Goal: Transaction & Acquisition: Book appointment/travel/reservation

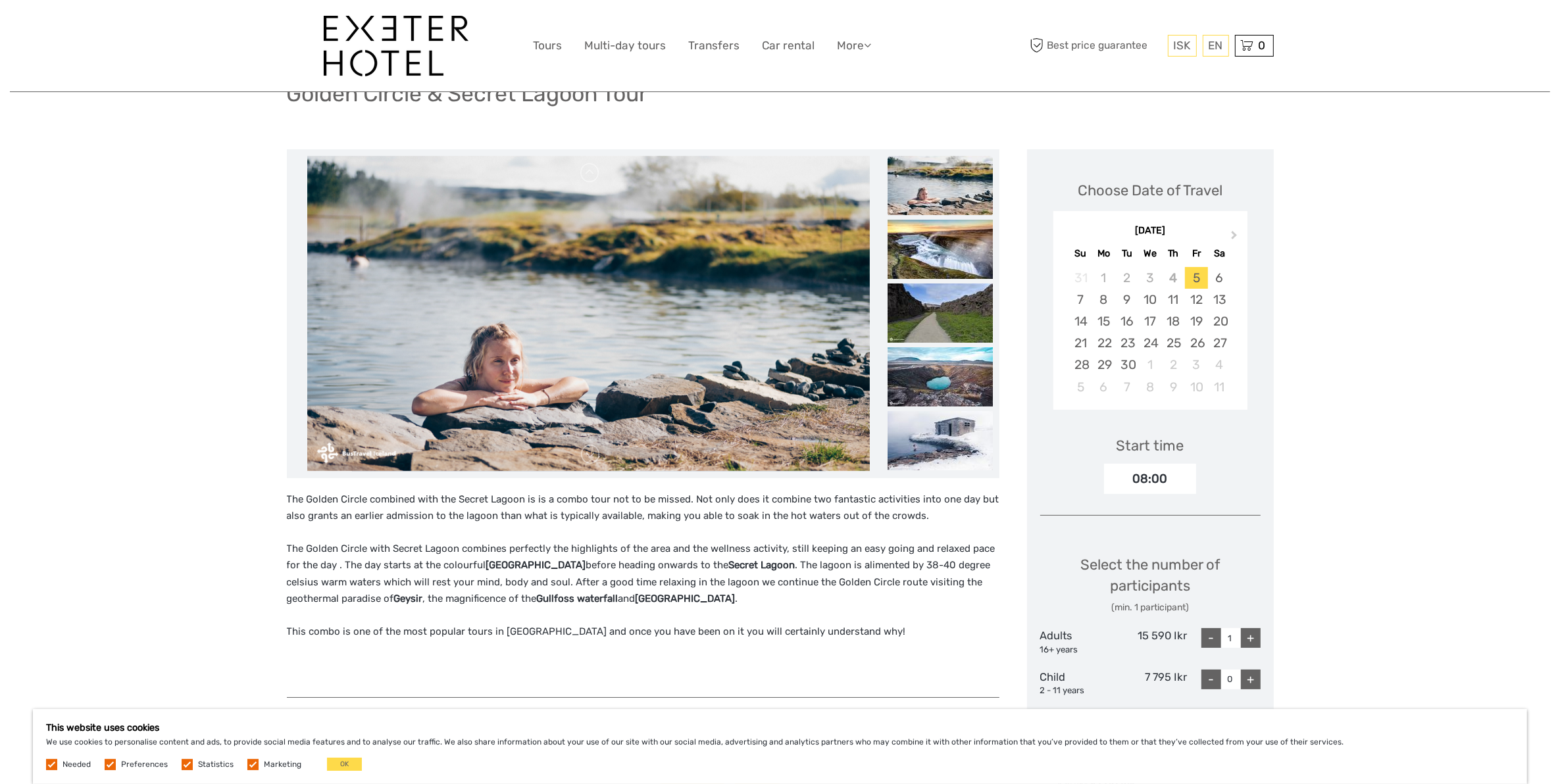
scroll to position [121, 0]
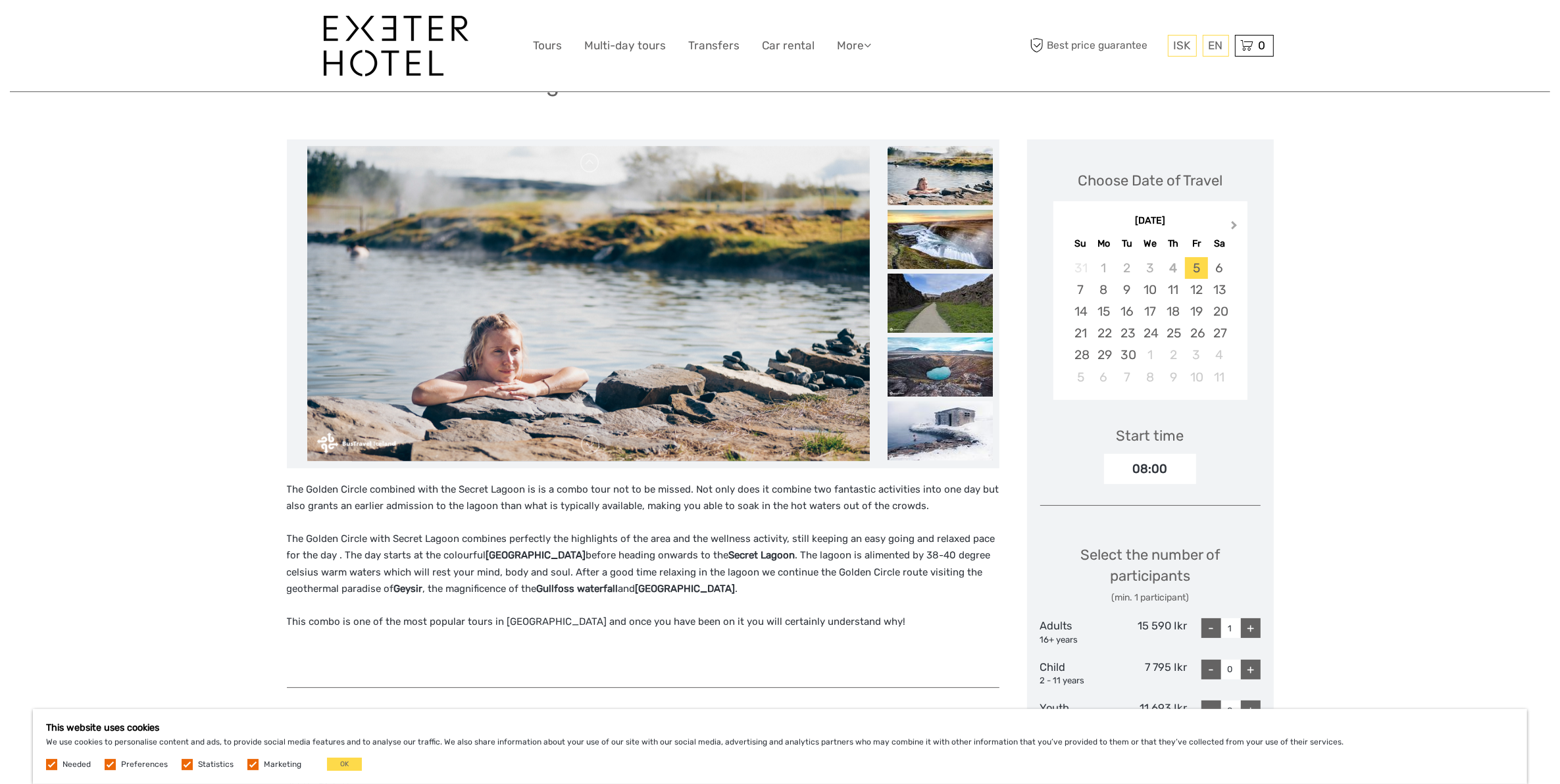
click at [1235, 222] on button "Next Month" at bounding box center [1236, 228] width 21 height 21
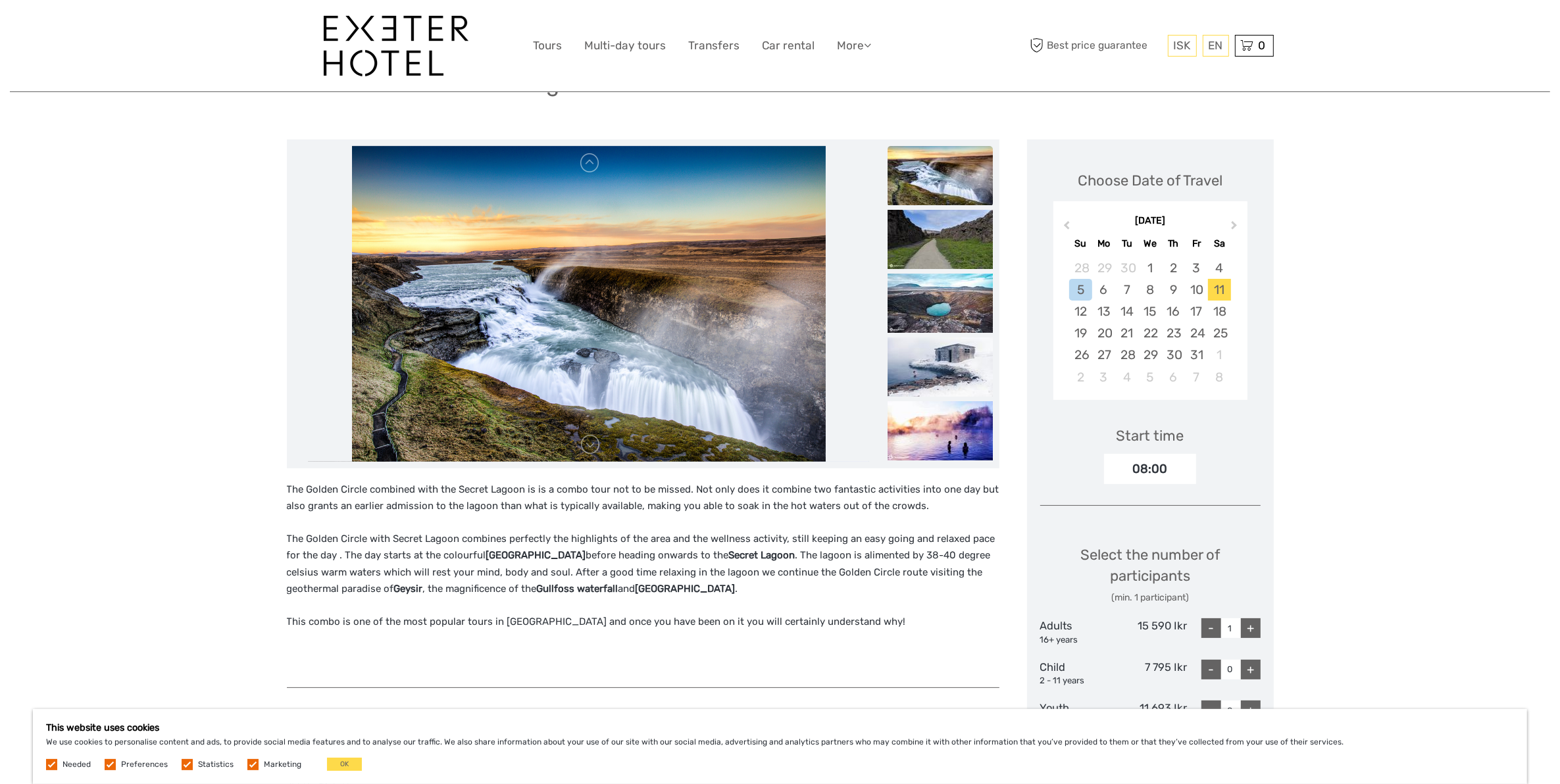
click at [1221, 288] on div "11" at bounding box center [1219, 289] width 23 height 22
click at [1248, 625] on div "+" at bounding box center [1251, 627] width 19 height 19
type input "2"
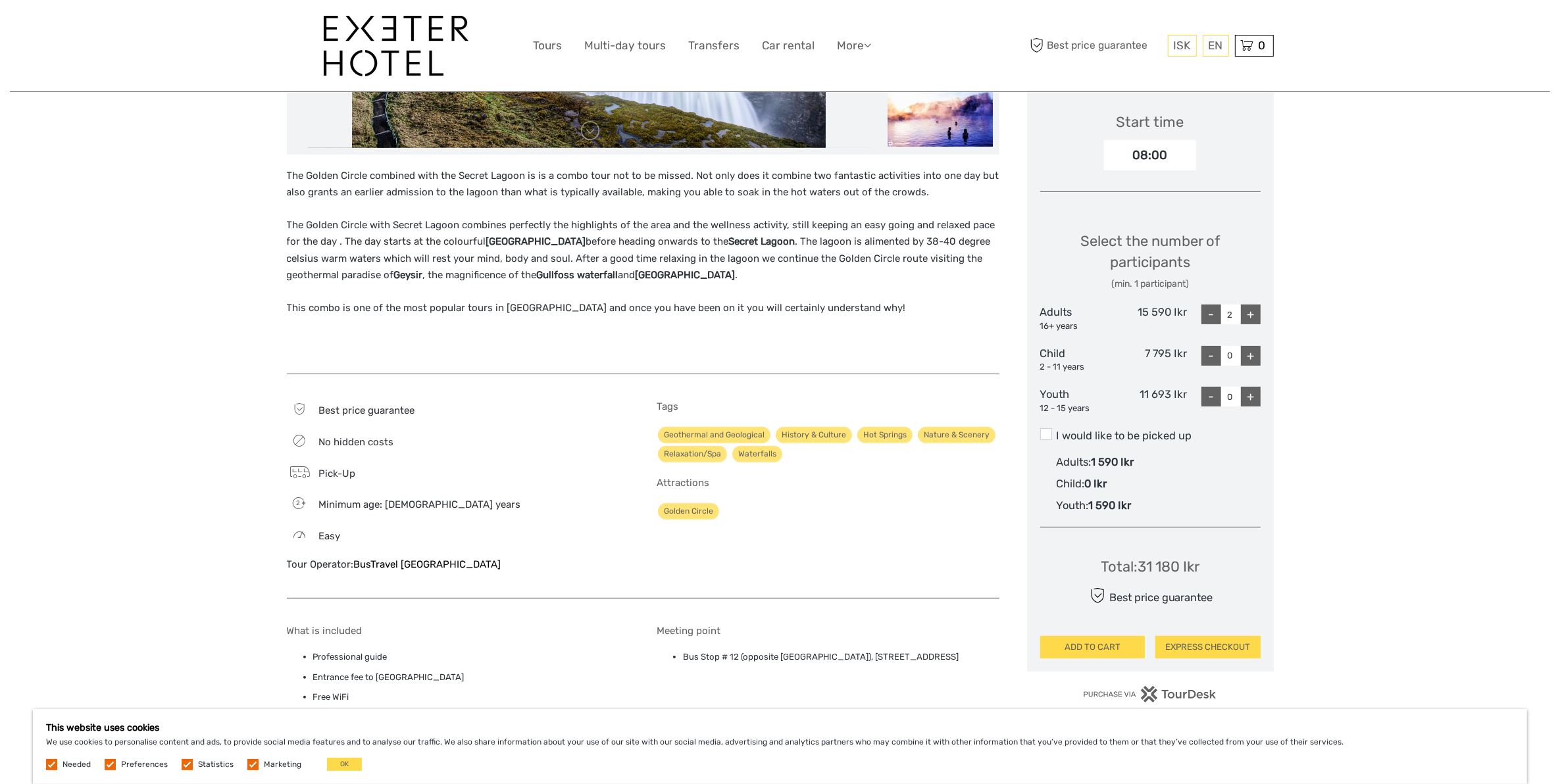
scroll to position [493, 0]
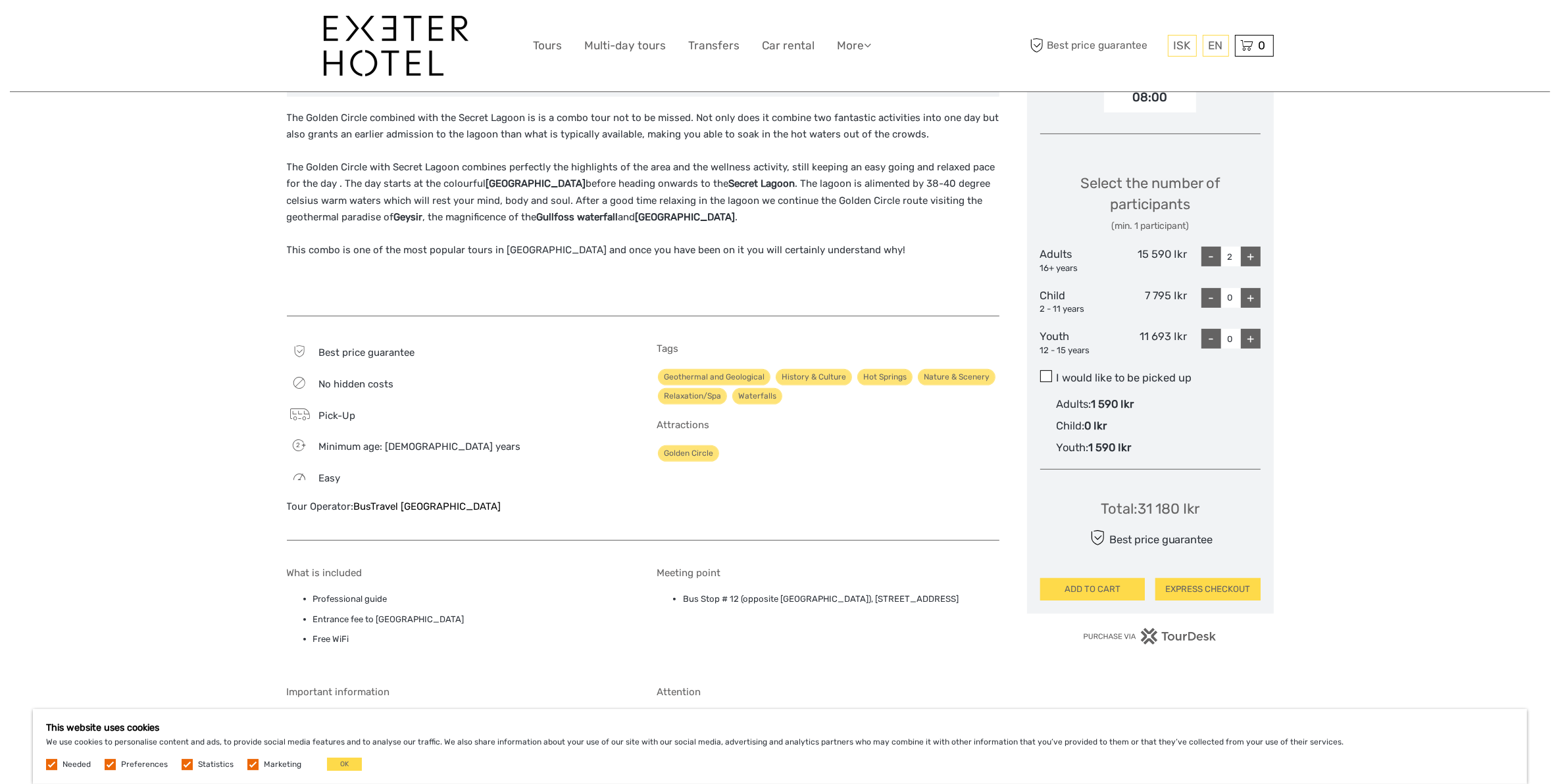
click at [1044, 377] on span at bounding box center [1046, 376] width 12 height 12
click at [1056, 373] on input "I would like to be picked up" at bounding box center [1056, 373] width 0 height 0
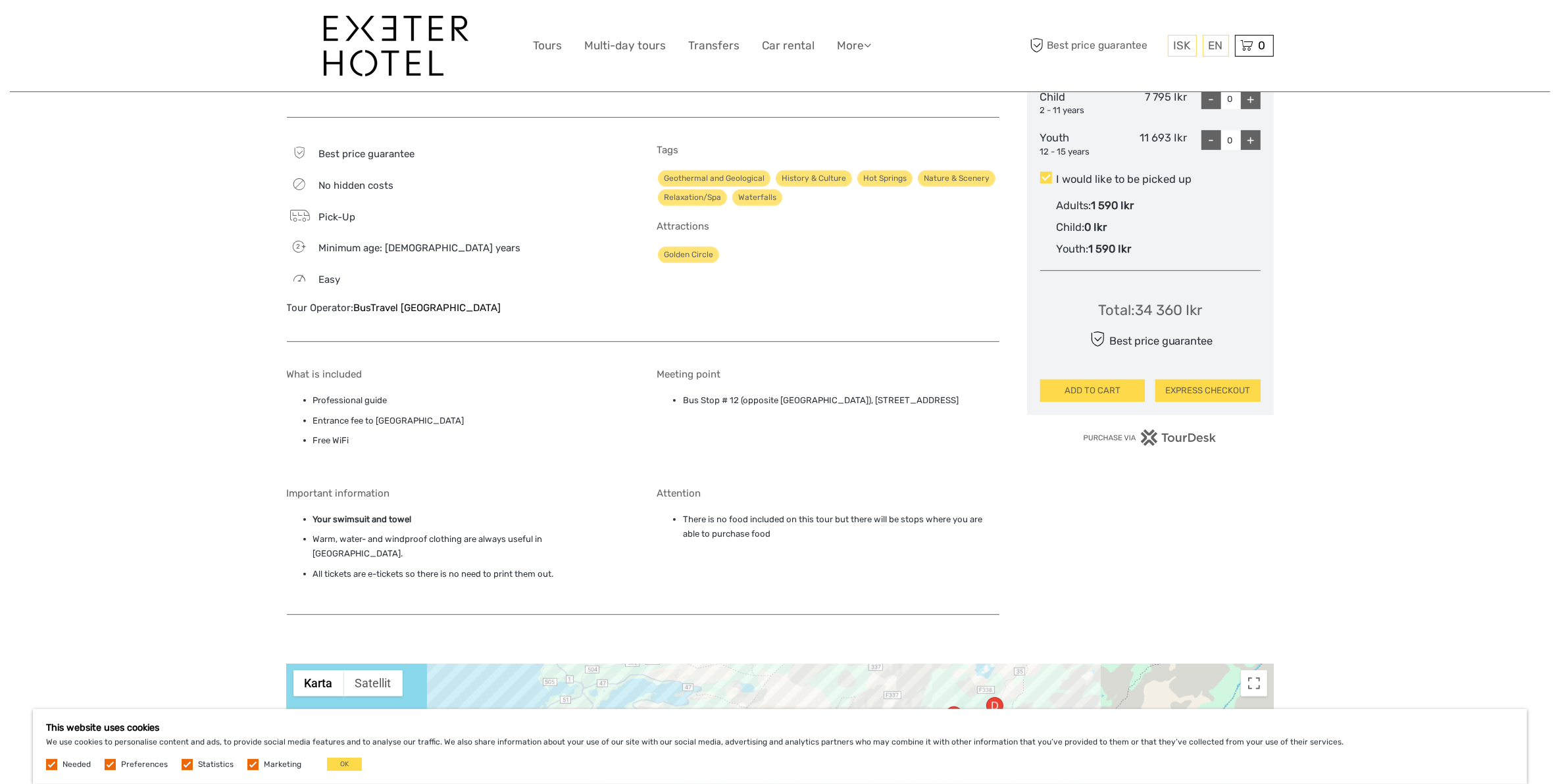
scroll to position [648, 0]
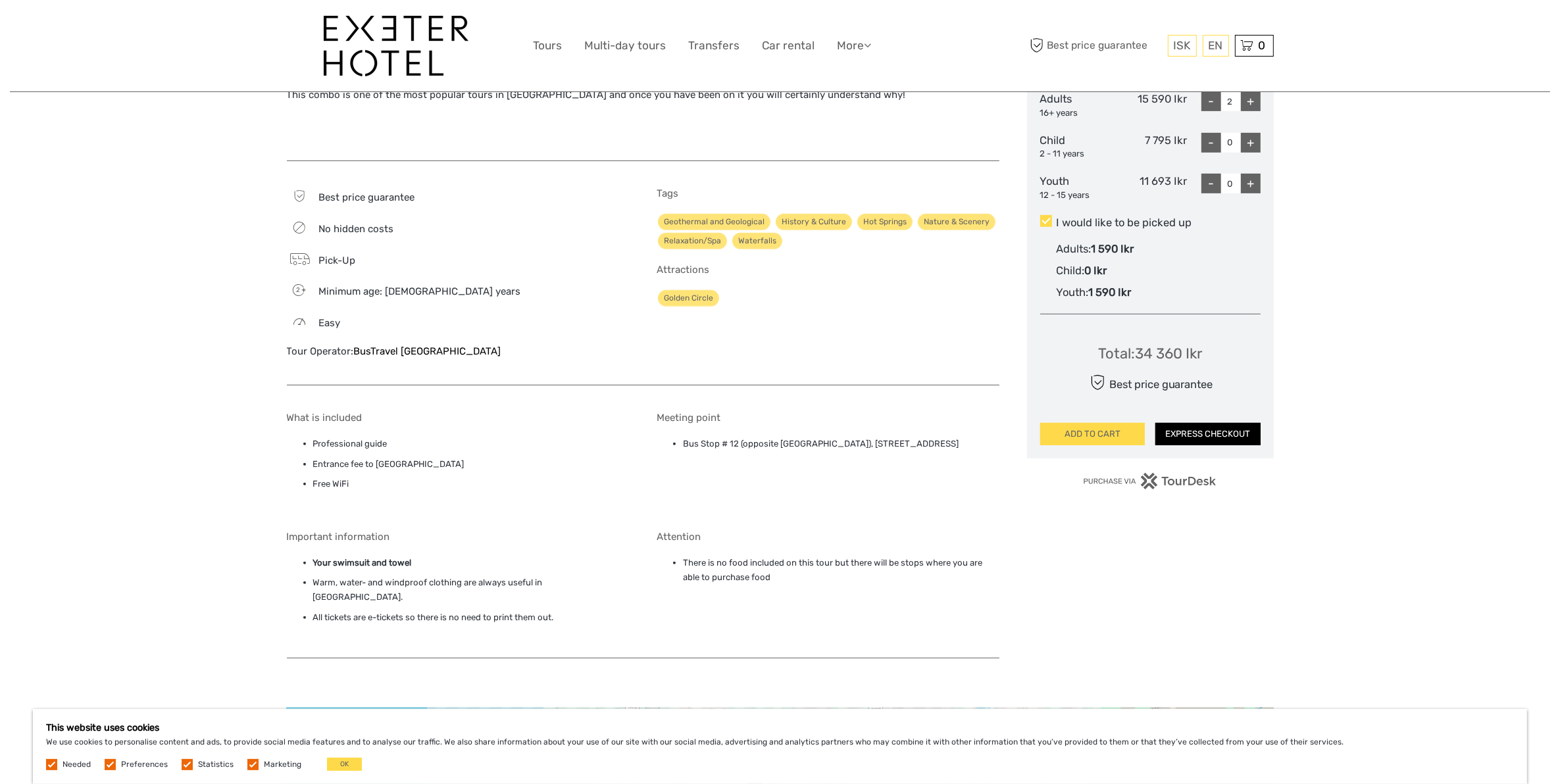
click at [1198, 425] on button "EXPRESS CHECKOUT" at bounding box center [1208, 434] width 105 height 22
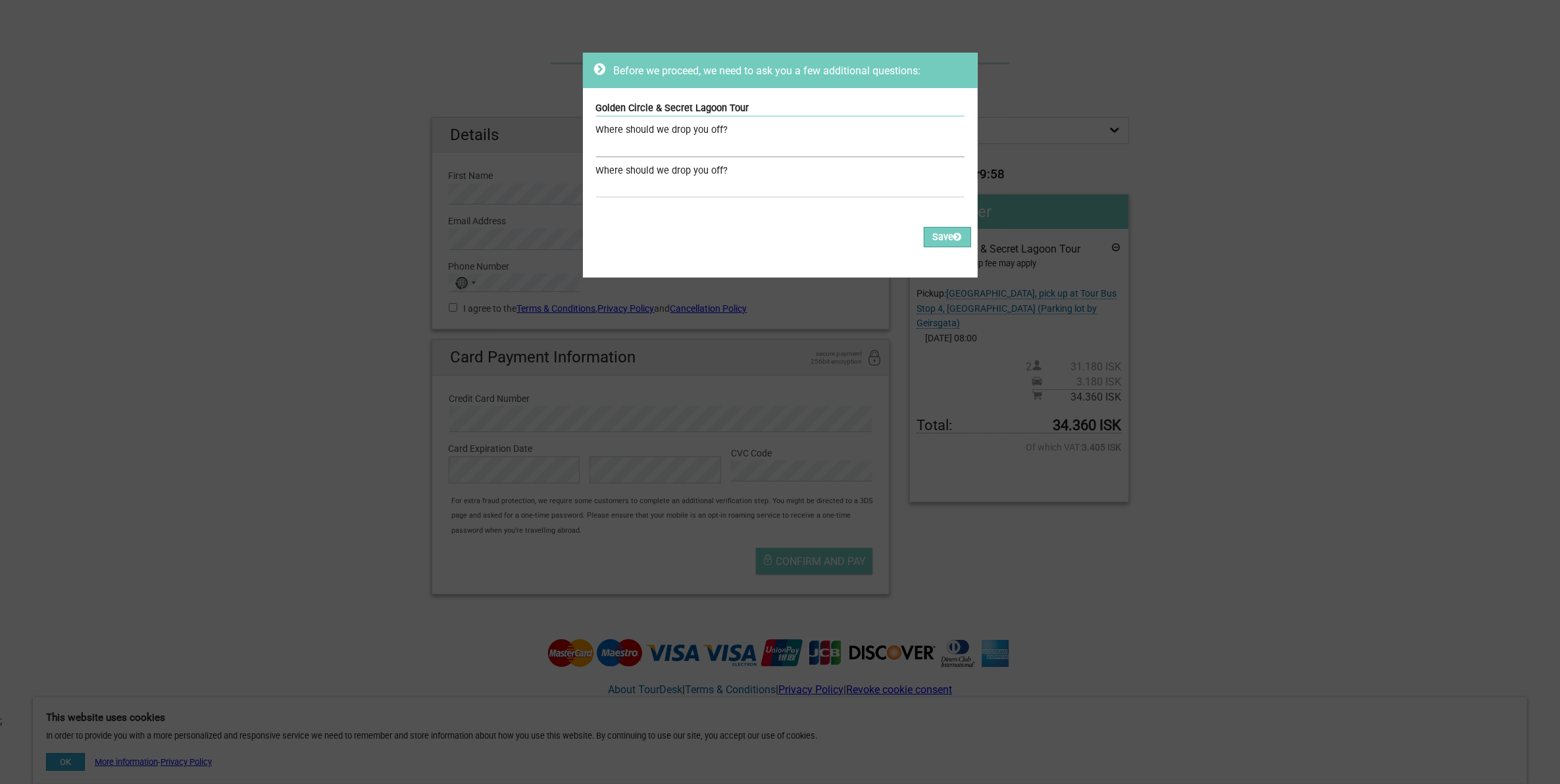
click at [688, 145] on input "text" at bounding box center [781, 147] width 369 height 19
type input "Exeter Hotel"
click at [629, 188] on input "text" at bounding box center [781, 187] width 369 height 19
type input "Exeter Hotel"
click at [931, 237] on button "Save" at bounding box center [947, 237] width 47 height 20
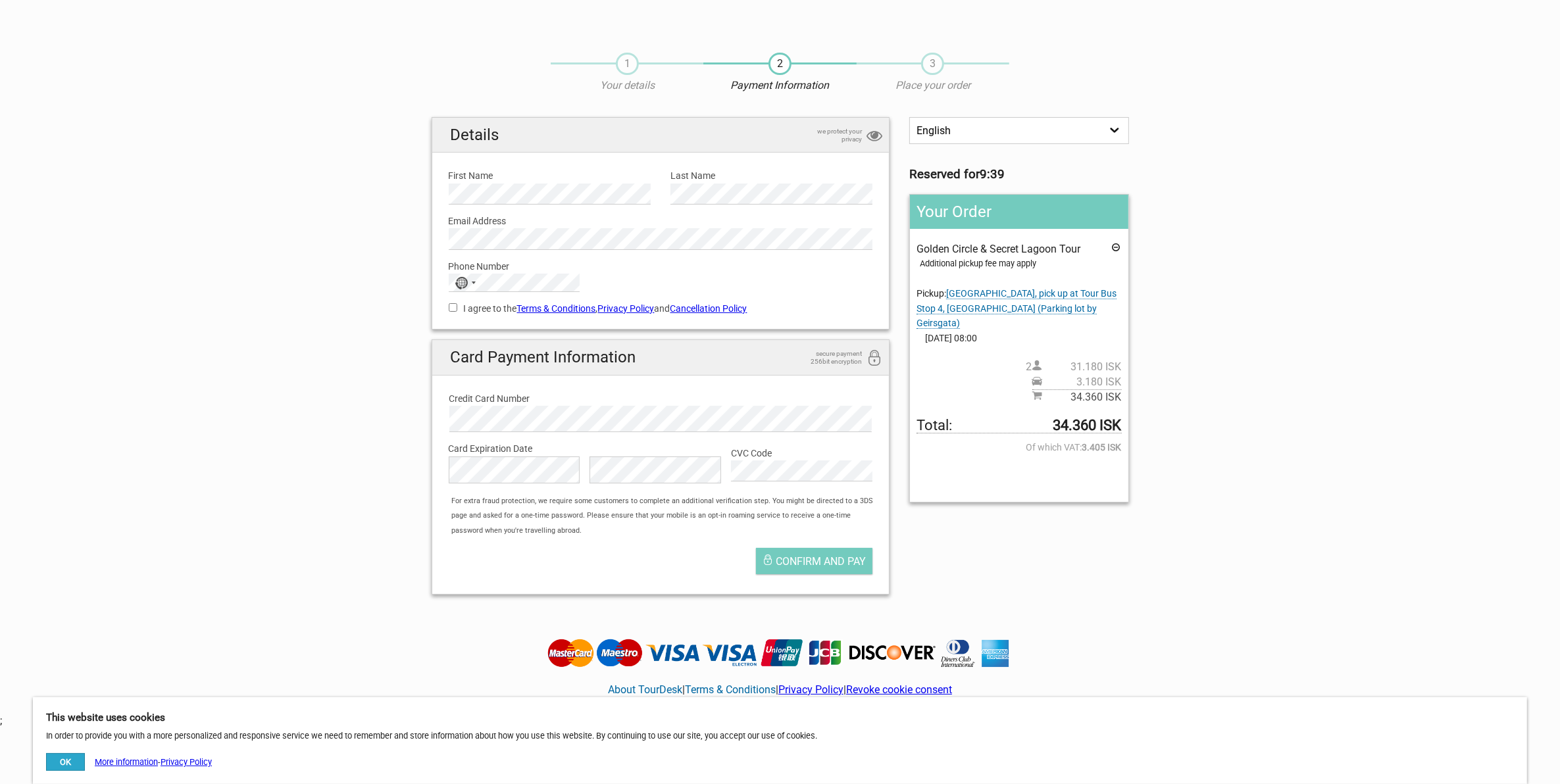
click at [721, 303] on link "Cancellation Policy" at bounding box center [709, 309] width 77 height 10
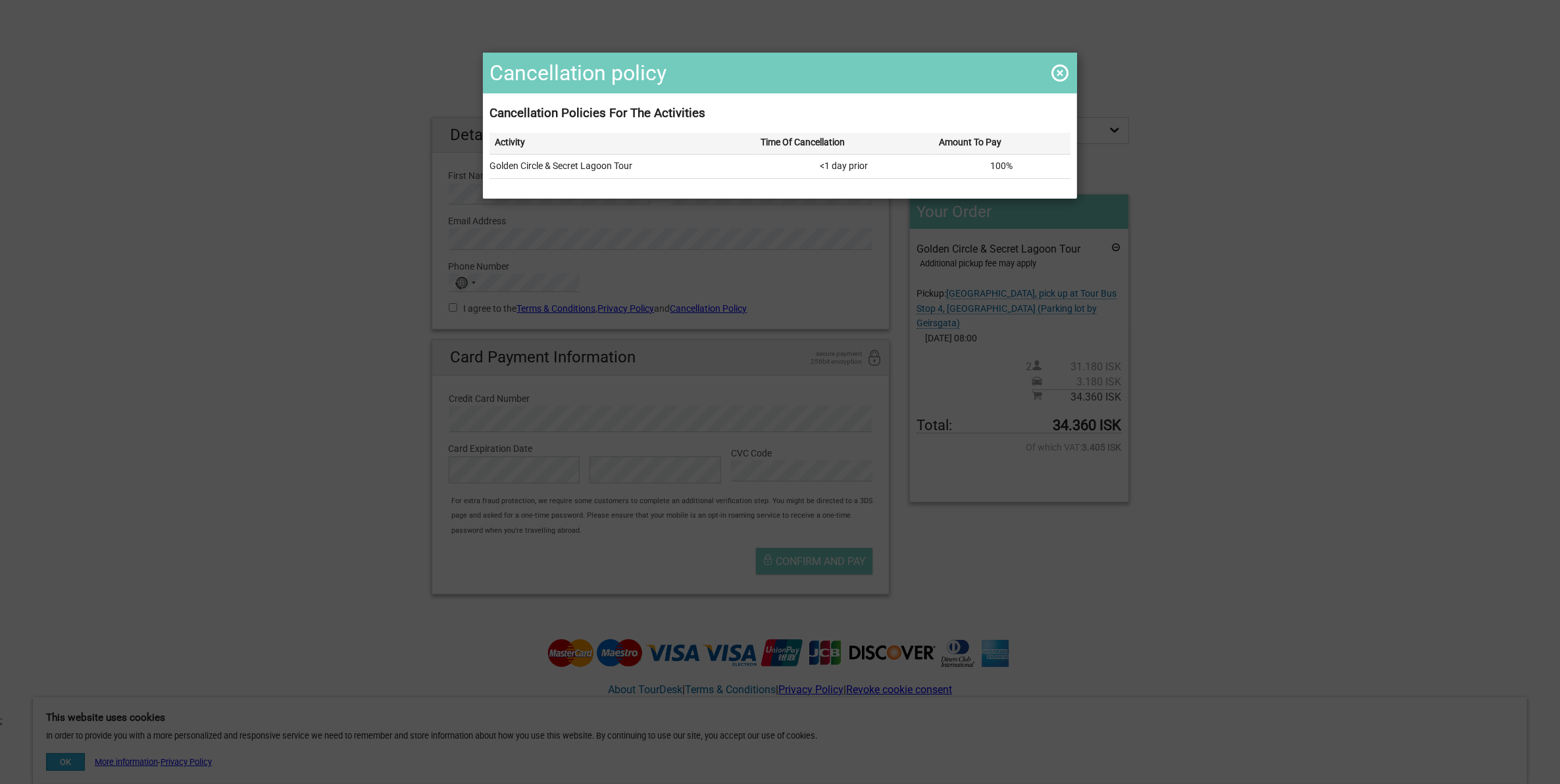
click at [1054, 67] on span at bounding box center [1060, 73] width 21 height 21
